Goal: Task Accomplishment & Management: Use online tool/utility

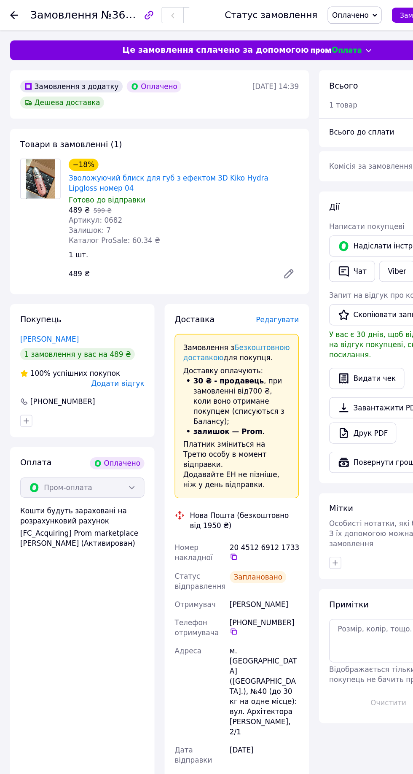
click at [9, 9] on div at bounding box center [11, 12] width 7 height 8
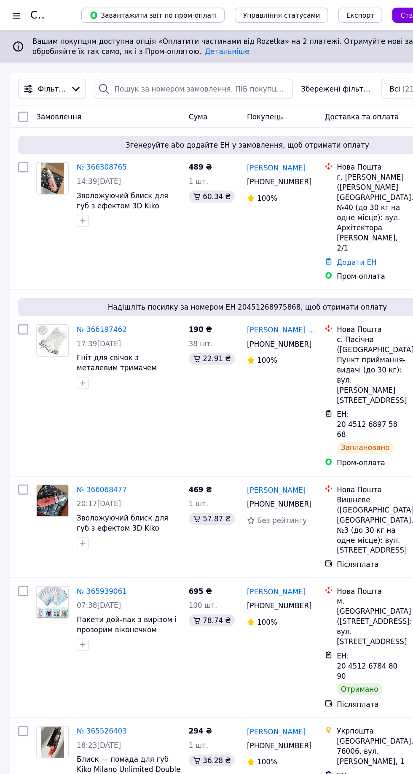
click at [16, 13] on div at bounding box center [13, 13] width 11 height 8
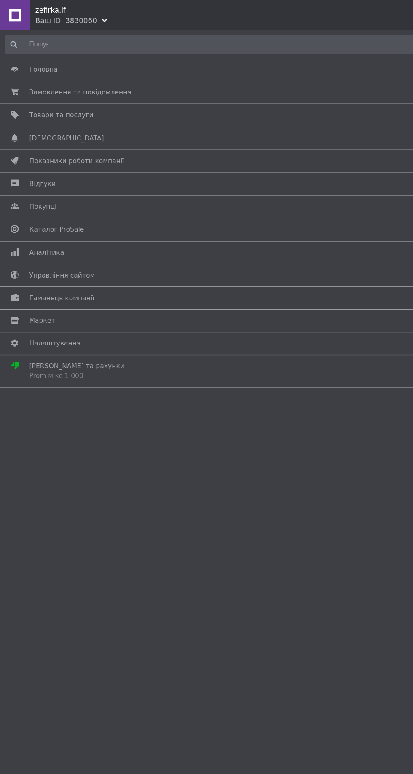
click at [40, 192] on span "Каталог ProSale" at bounding box center [47, 192] width 46 height 8
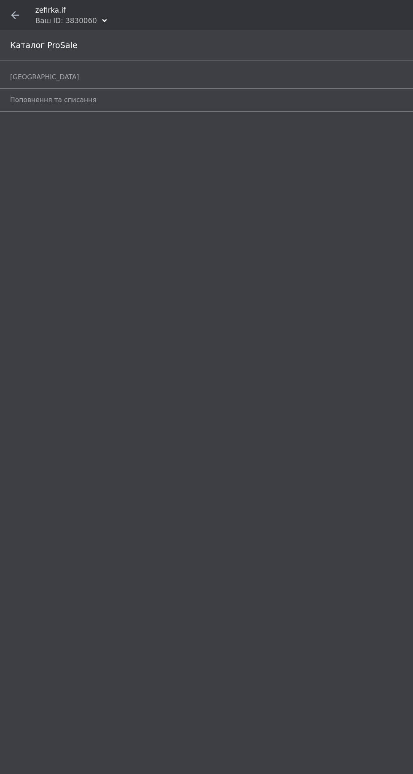
click at [21, 64] on span "Кампанії" at bounding box center [37, 65] width 58 height 8
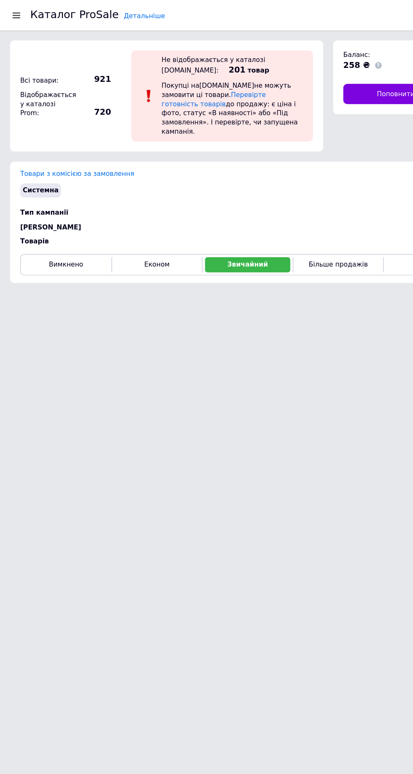
click at [141, 215] on button "Економ" at bounding box center [131, 221] width 71 height 13
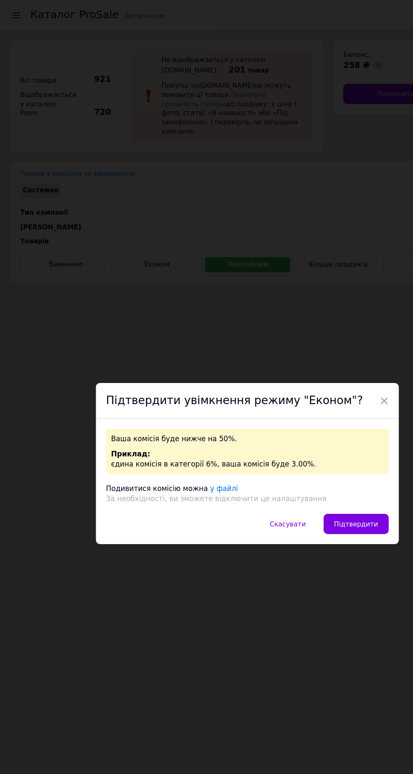
click at [295, 438] on span "Підтвердити" at bounding box center [297, 438] width 37 height 6
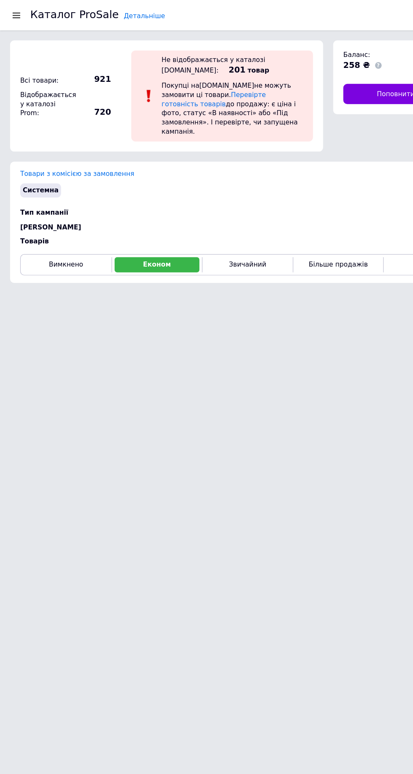
click at [11, 14] on div at bounding box center [13, 13] width 11 height 8
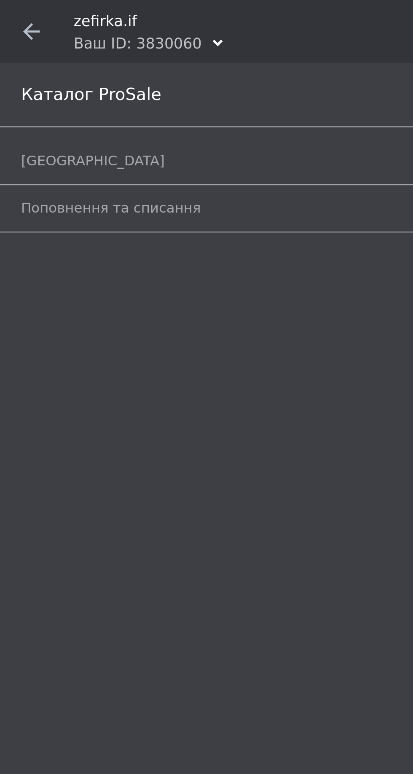
click at [10, 11] on use at bounding box center [12, 12] width 7 height 7
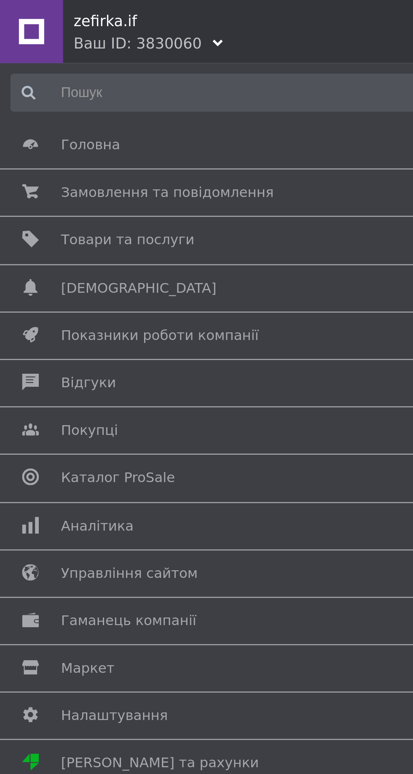
click at [36, 78] on span "Замовлення та повідомлення" at bounding box center [66, 77] width 85 height 8
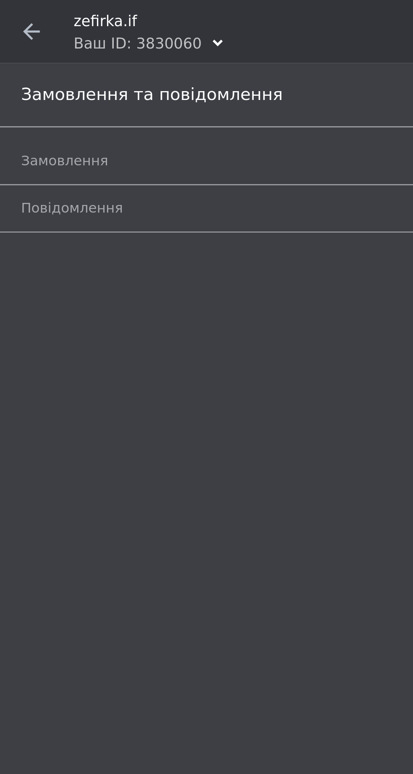
click at [23, 64] on span "Замовлення" at bounding box center [25, 65] width 35 height 8
